Goal: Information Seeking & Learning: Learn about a topic

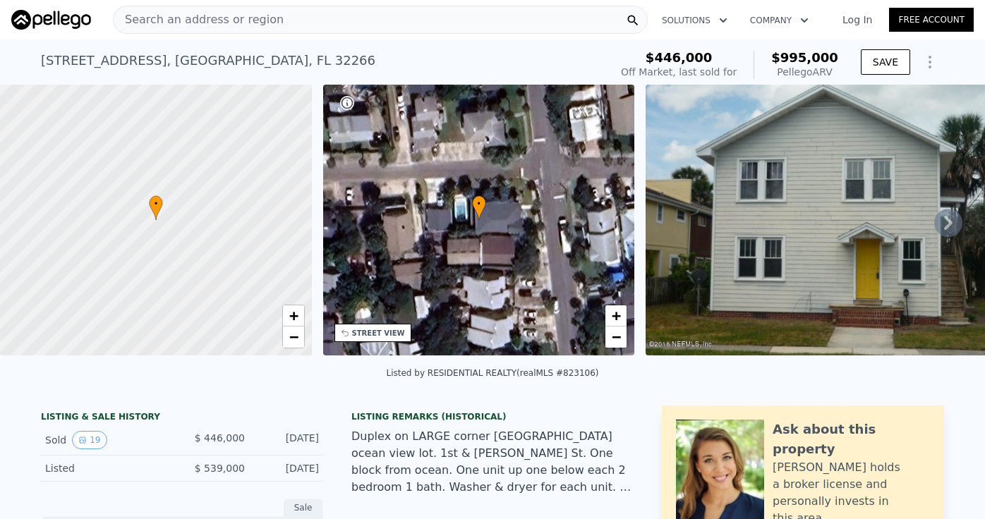
click at [930, 63] on icon "Show Options" at bounding box center [929, 61] width 1 height 11
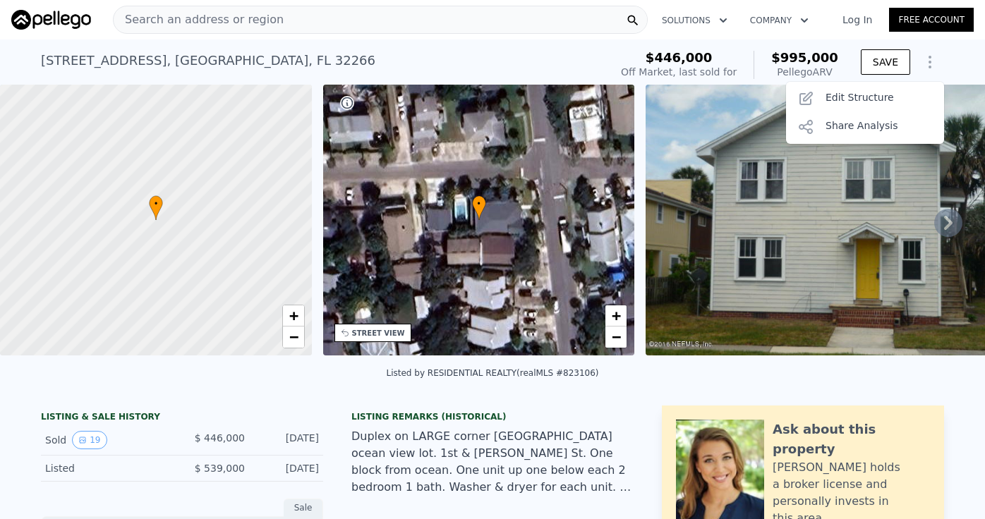
click at [930, 63] on icon "Show Options" at bounding box center [929, 61] width 1 height 11
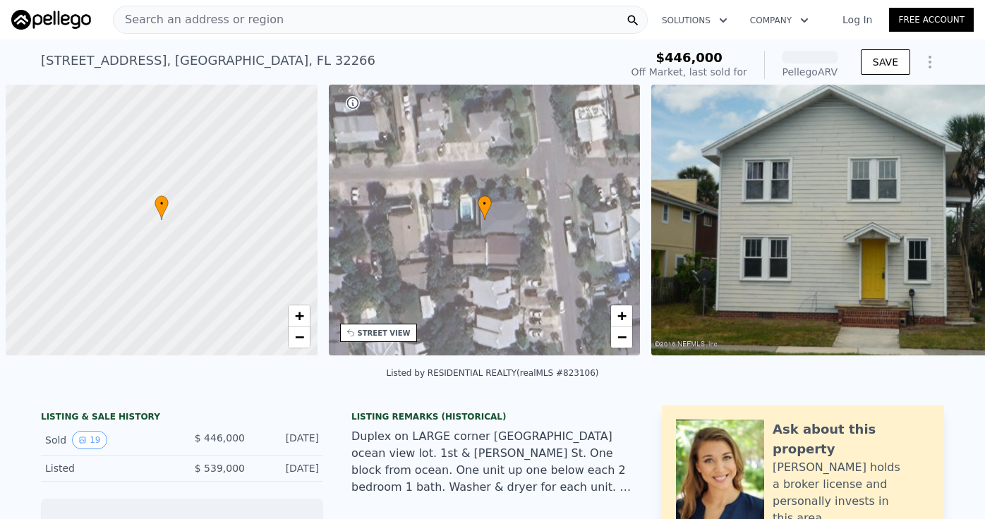
scroll to position [0, 6]
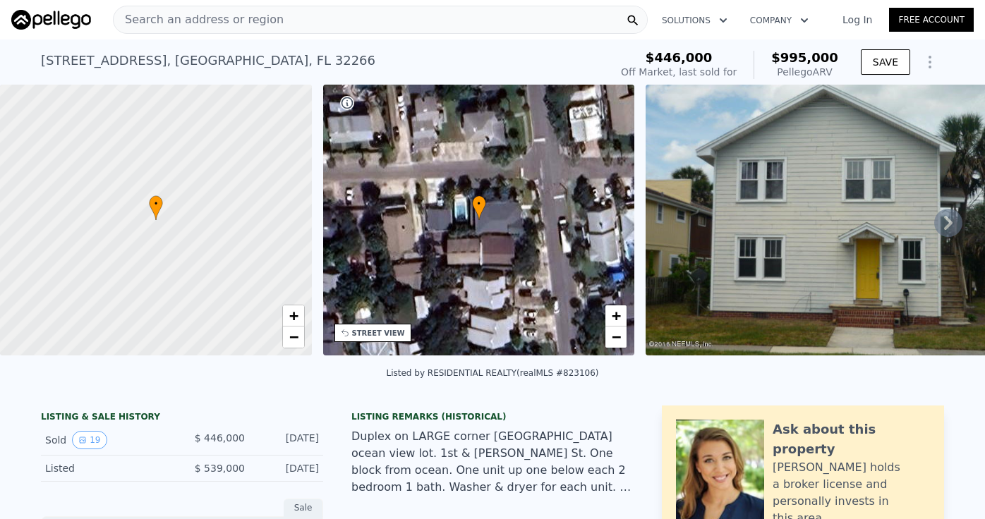
click at [330, 19] on div "Search an address or region" at bounding box center [380, 20] width 535 height 28
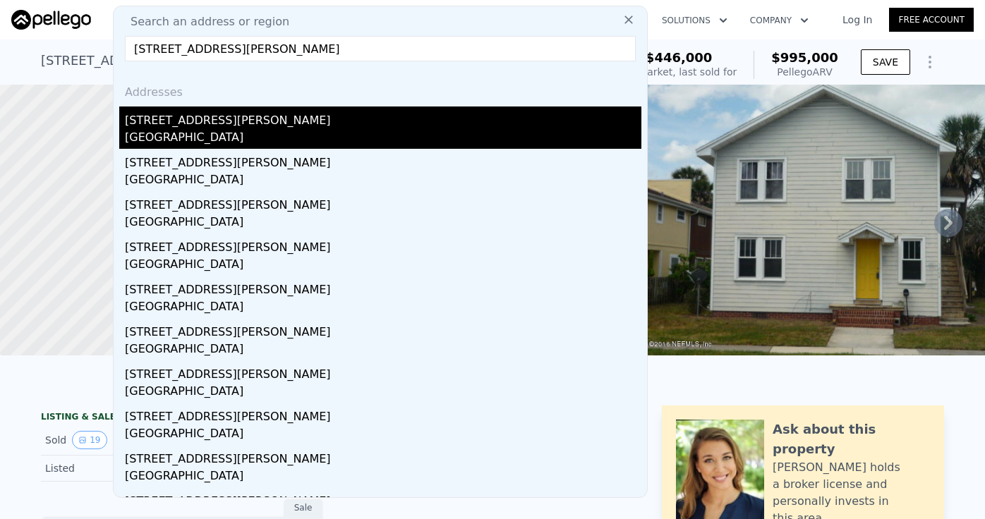
type input "217 davis st neptune"
click at [166, 128] on div "217 Davis St" at bounding box center [383, 118] width 516 height 23
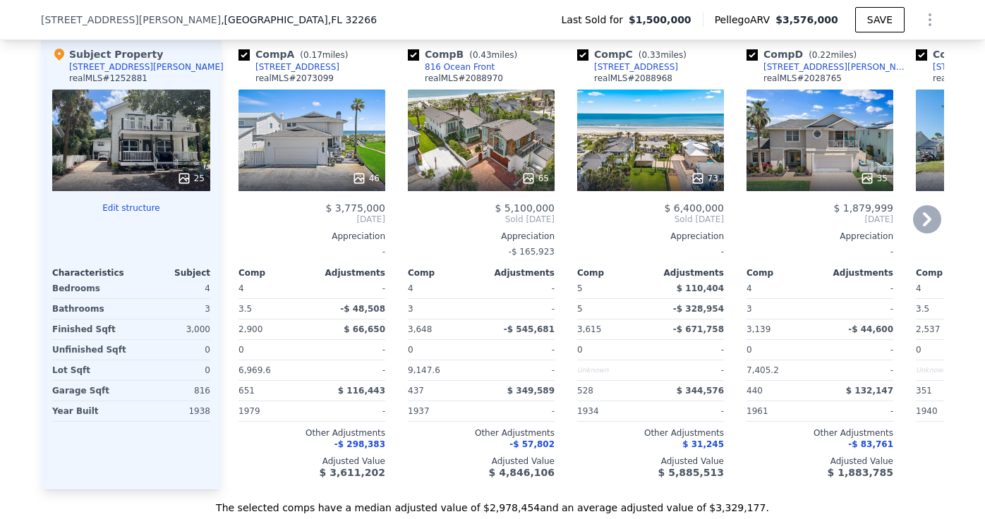
scroll to position [1440, 0]
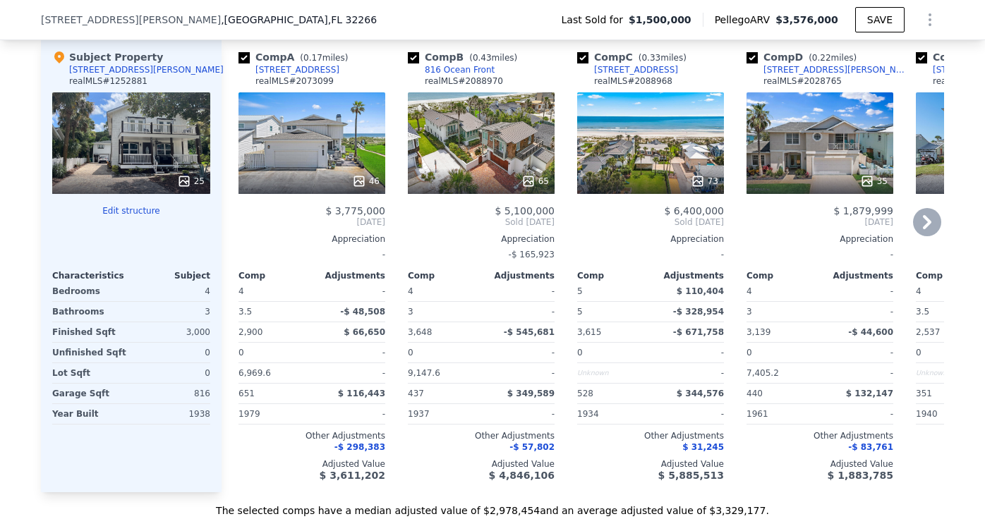
click at [468, 163] on div "65" at bounding box center [481, 143] width 147 height 102
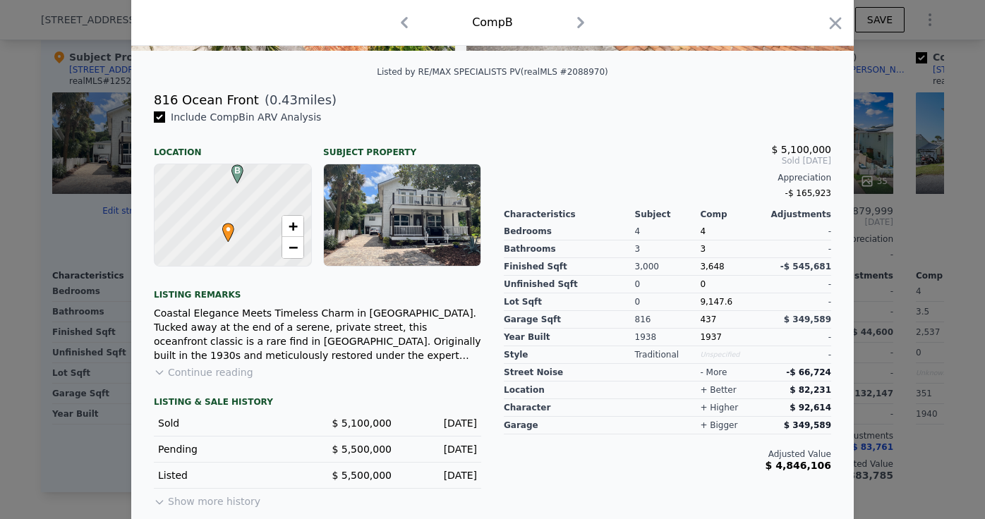
scroll to position [313, 0]
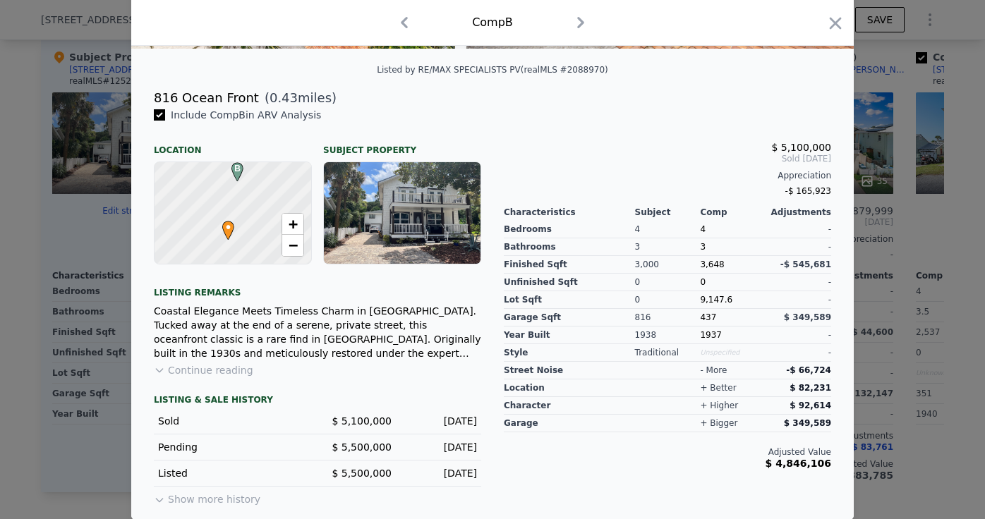
click at [217, 497] on button "Show more history" at bounding box center [207, 497] width 107 height 20
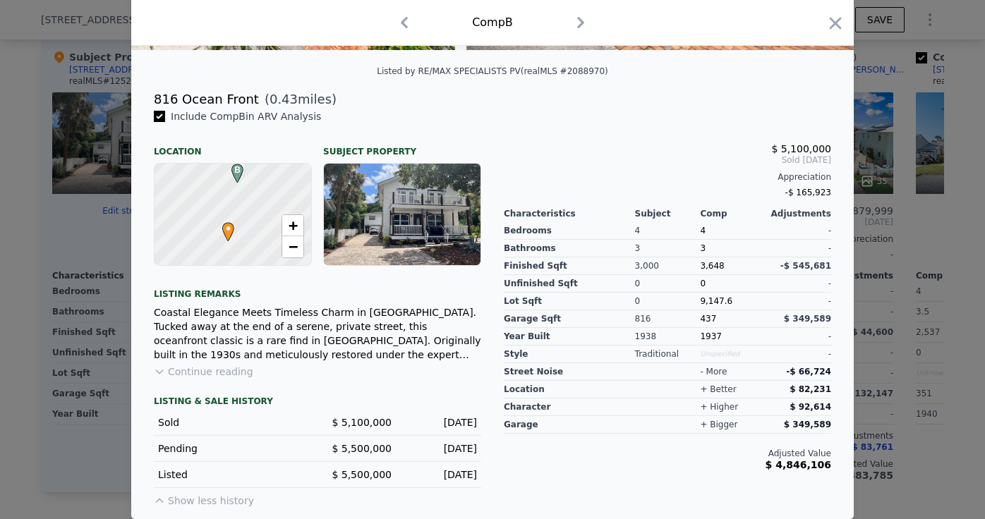
scroll to position [312, 0]
click at [834, 26] on icon "button" at bounding box center [835, 23] width 20 height 20
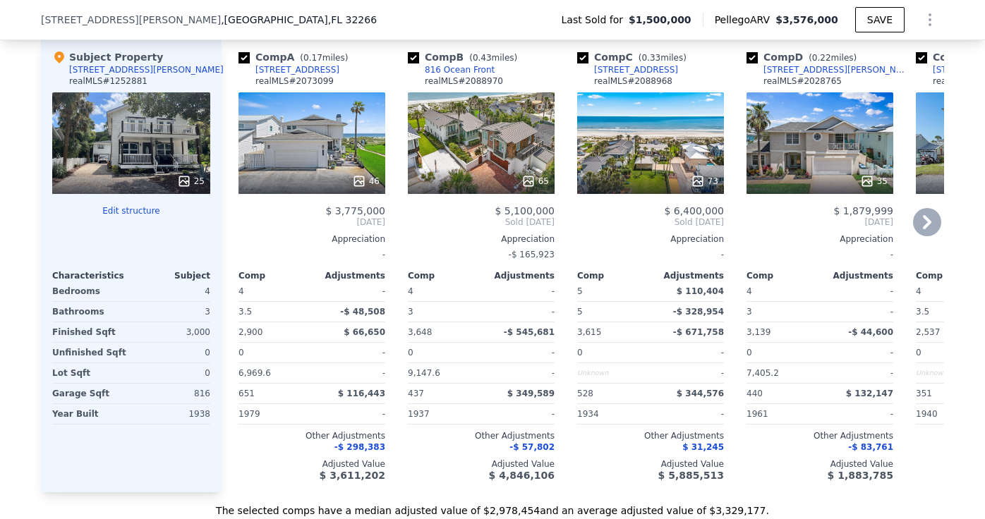
click at [924, 221] on icon at bounding box center [927, 222] width 28 height 28
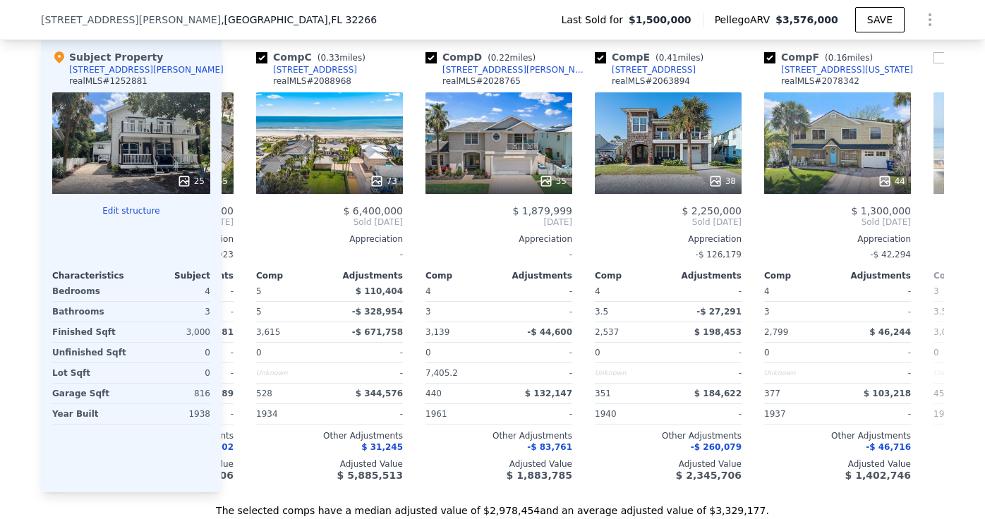
scroll to position [0, 339]
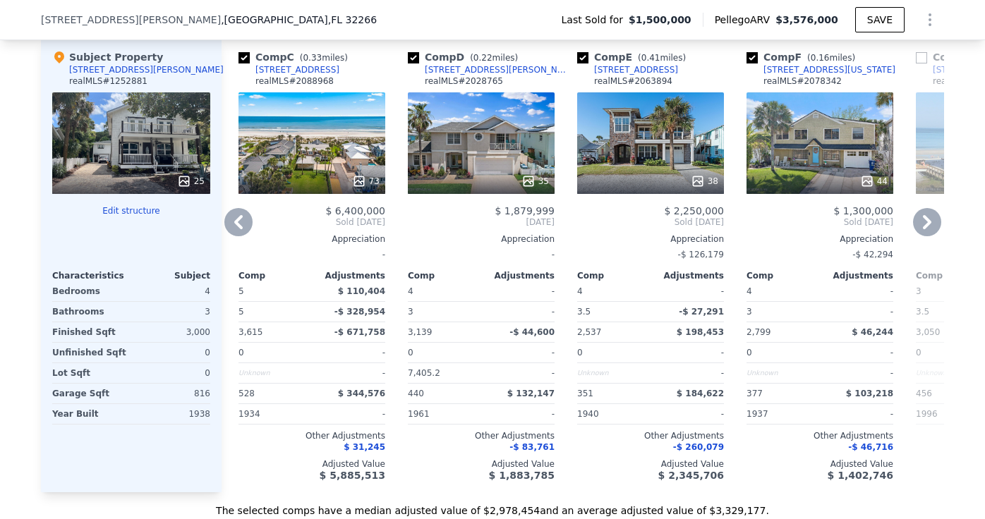
click at [924, 221] on icon at bounding box center [927, 222] width 28 height 28
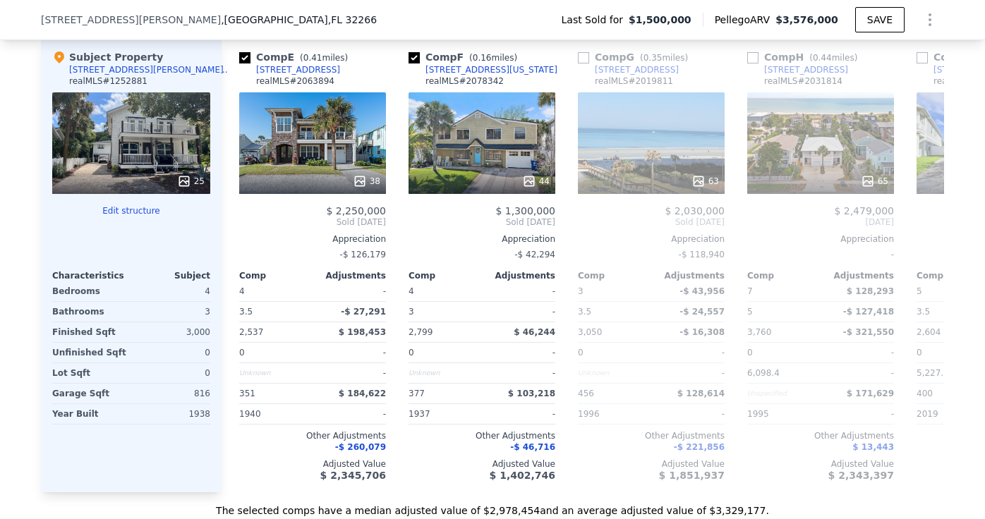
scroll to position [0, 677]
click at [924, 221] on icon at bounding box center [927, 222] width 28 height 28
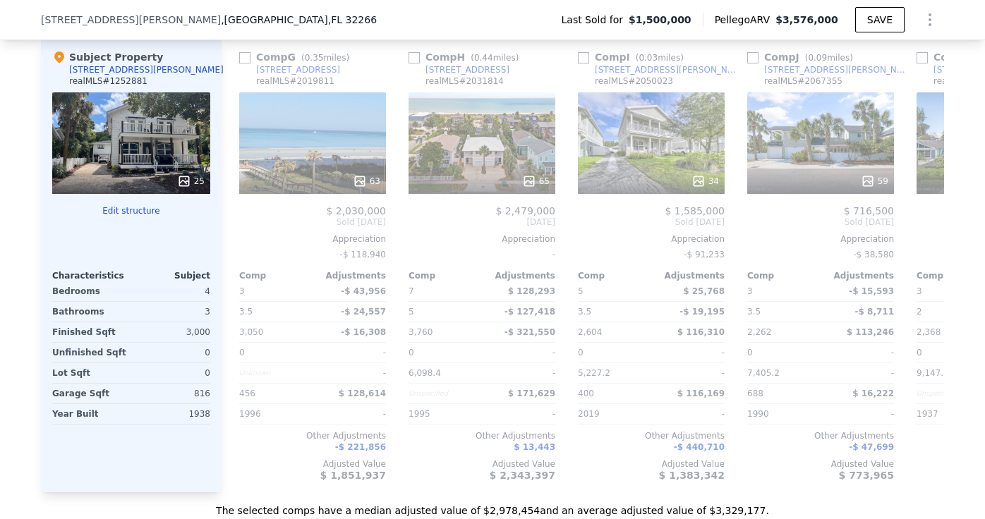
scroll to position [0, 1016]
click at [924, 221] on icon at bounding box center [927, 222] width 28 height 28
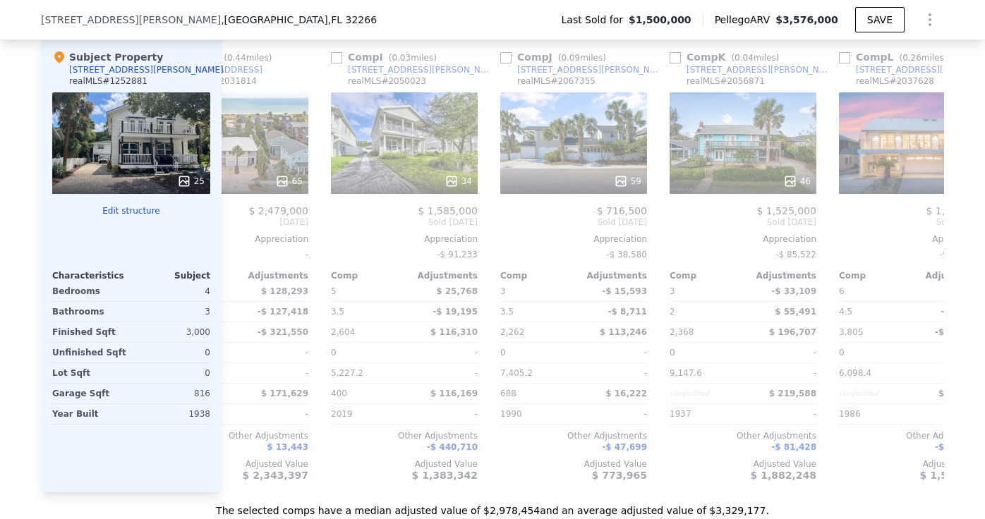
scroll to position [0, 1343]
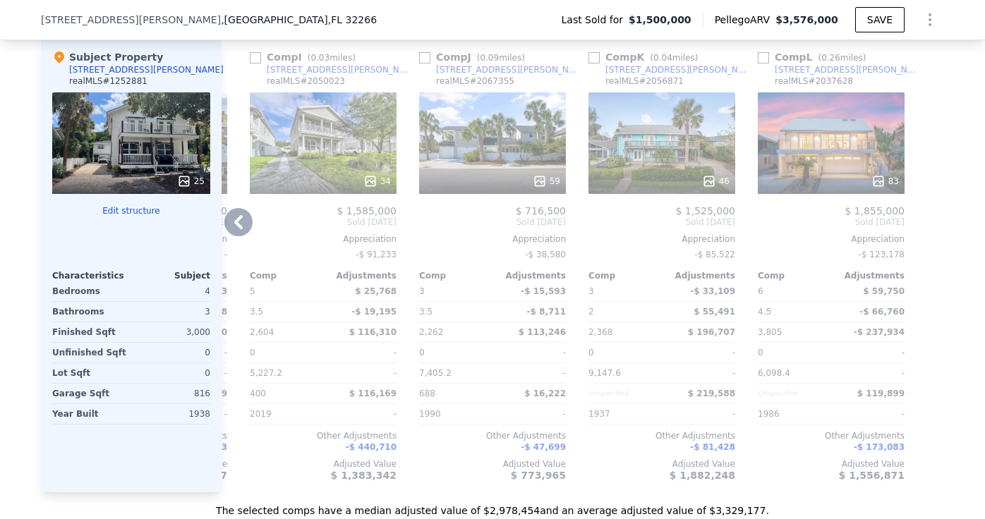
click at [829, 157] on div "83" at bounding box center [831, 143] width 147 height 102
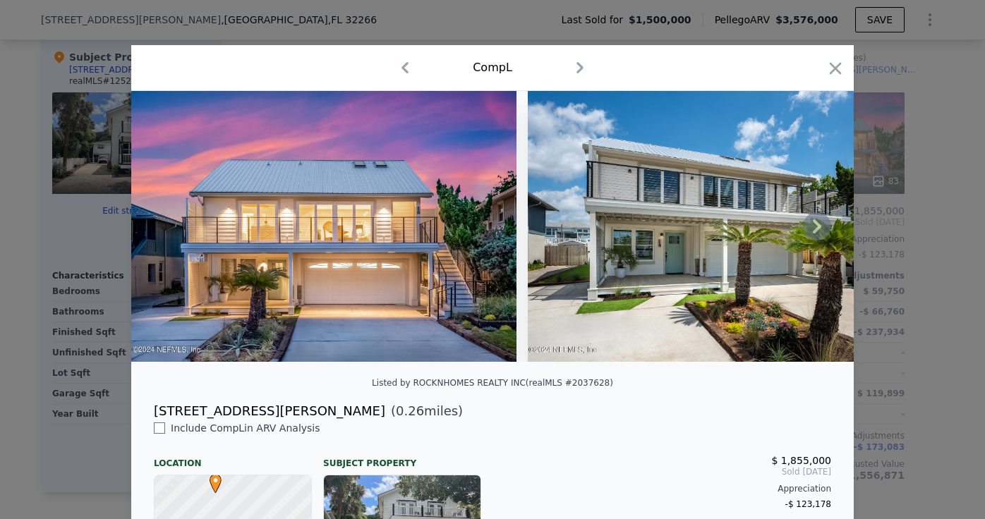
click at [818, 226] on icon at bounding box center [817, 226] width 8 height 14
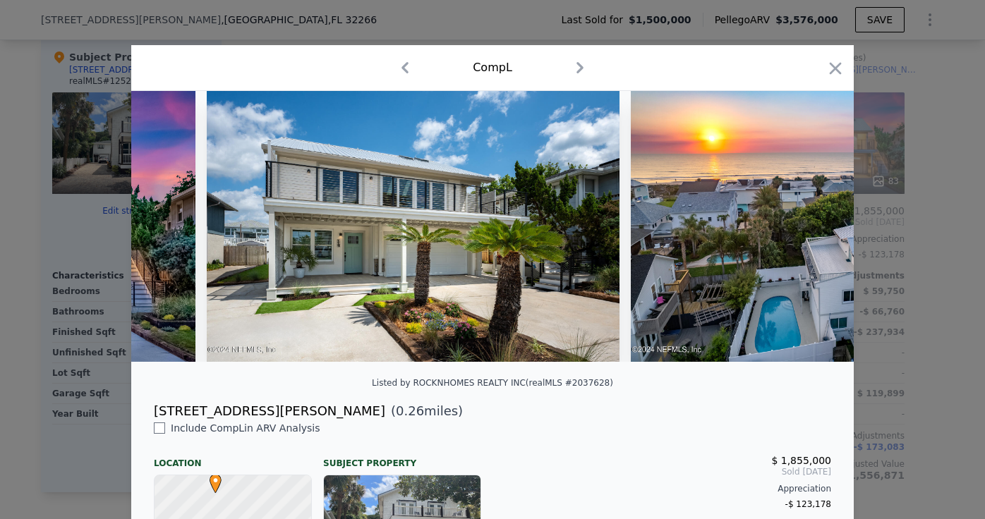
scroll to position [0, 339]
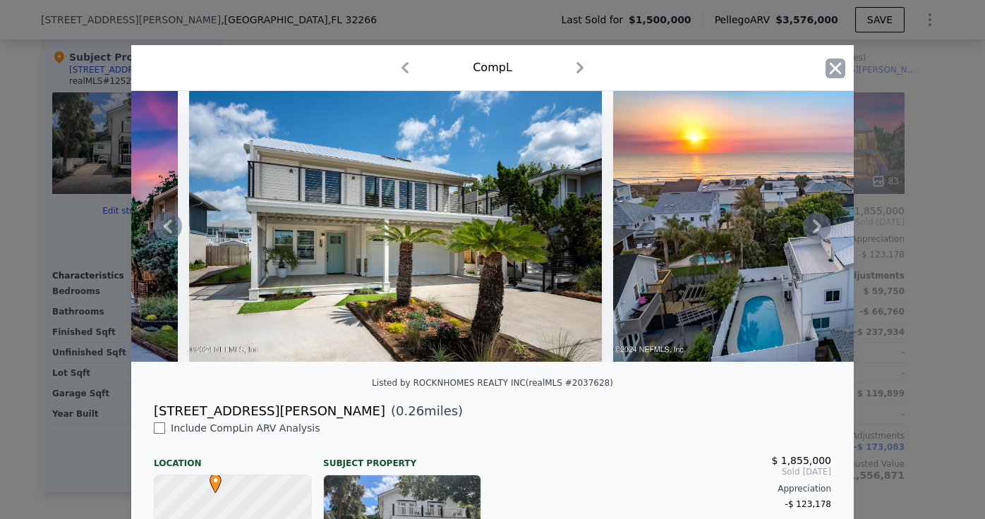
click at [834, 69] on icon "button" at bounding box center [835, 68] width 12 height 12
